Goal: Task Accomplishment & Management: Use online tool/utility

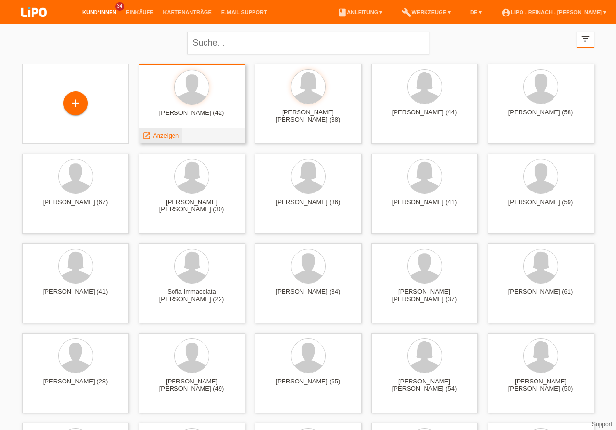
click at [159, 131] on div "launch Anzeigen" at bounding box center [161, 135] width 44 height 15
click at [164, 136] on span "Anzeigen" at bounding box center [166, 135] width 26 height 7
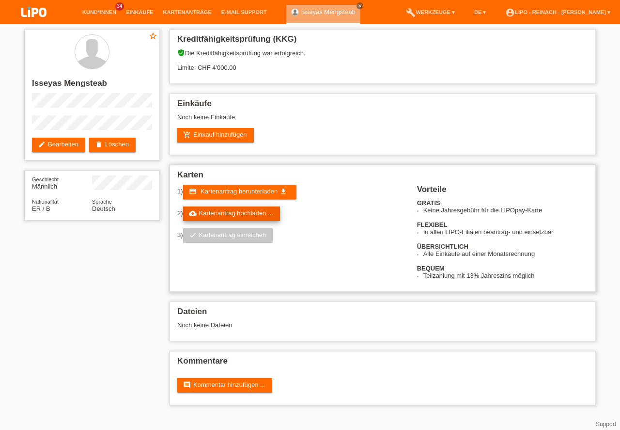
click at [244, 214] on link "cloud_upload Kartenantrag hochladen ..." at bounding box center [231, 214] width 97 height 15
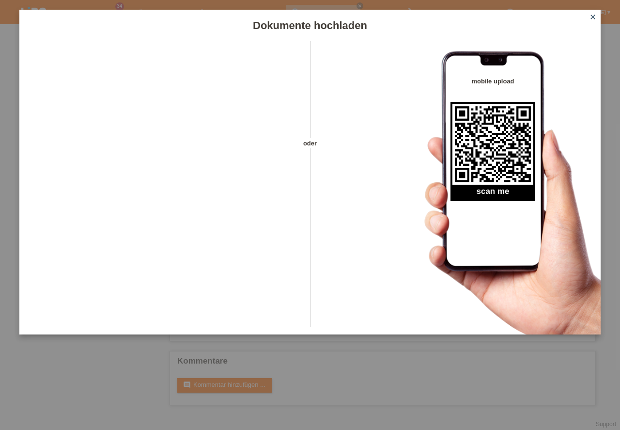
click at [595, 17] on icon "close" at bounding box center [593, 17] width 8 height 8
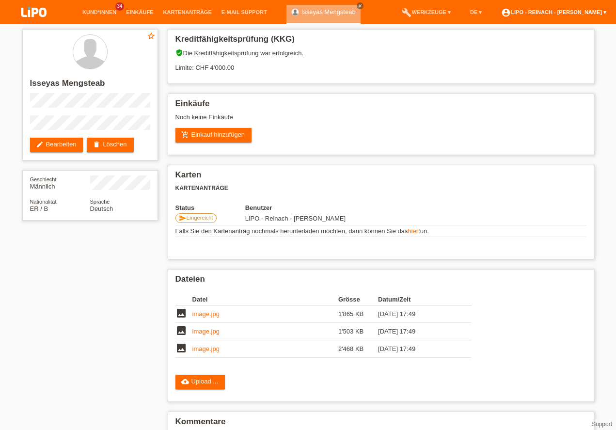
click at [572, 11] on link "account_circle LIPO - Reinach - Thomas Bauer ▾" at bounding box center [553, 12] width 115 height 6
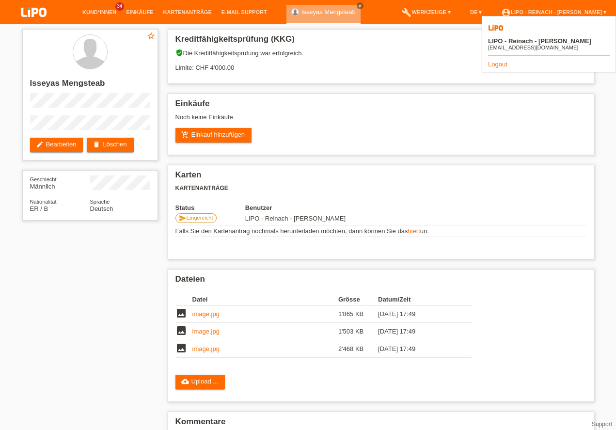
click at [493, 61] on link "Logout" at bounding box center [497, 64] width 19 height 7
